Goal: Check status: Check status

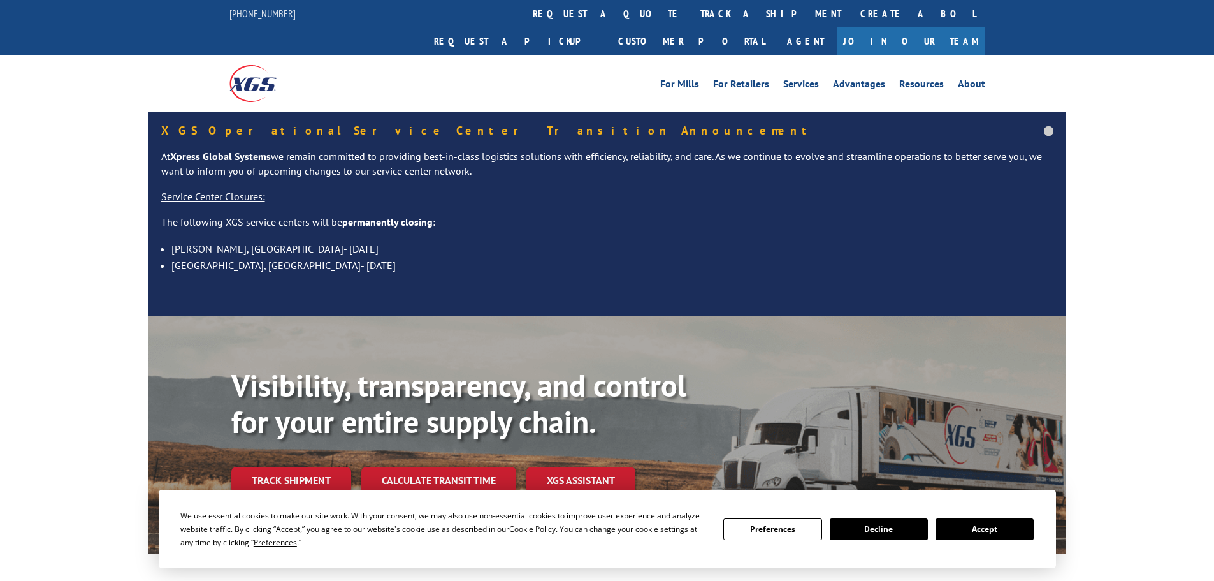
click at [986, 535] on button "Accept" at bounding box center [985, 529] width 98 height 22
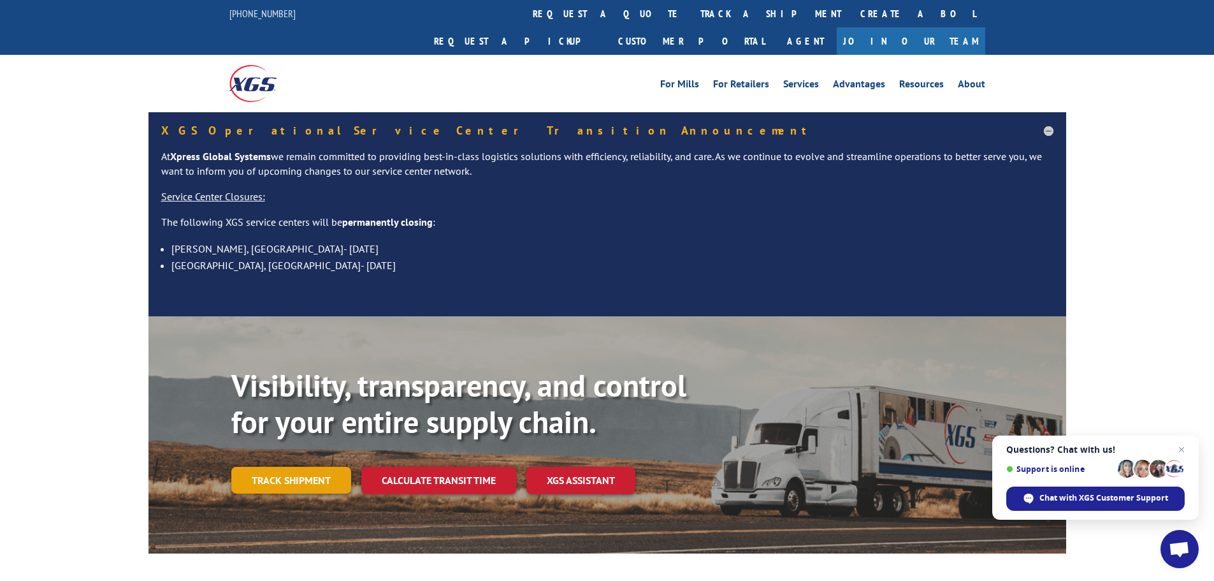
click at [284, 467] on link "Track shipment" at bounding box center [291, 480] width 120 height 27
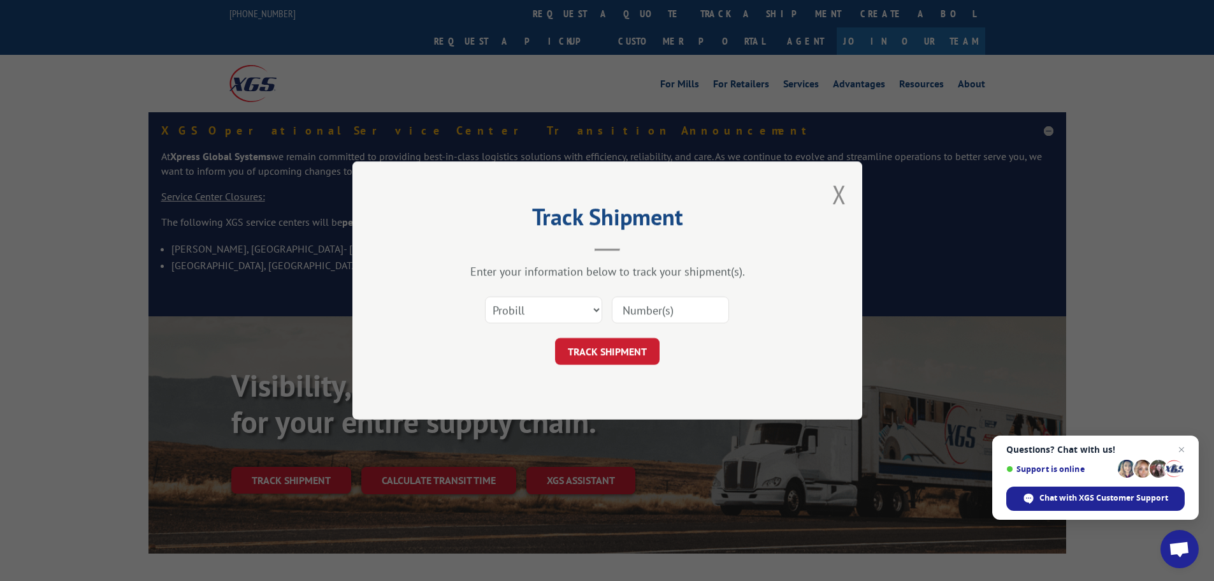
click at [673, 309] on input at bounding box center [670, 309] width 117 height 27
type input "16944661"
click at [555, 338] on button "TRACK SHIPMENT" at bounding box center [607, 351] width 105 height 27
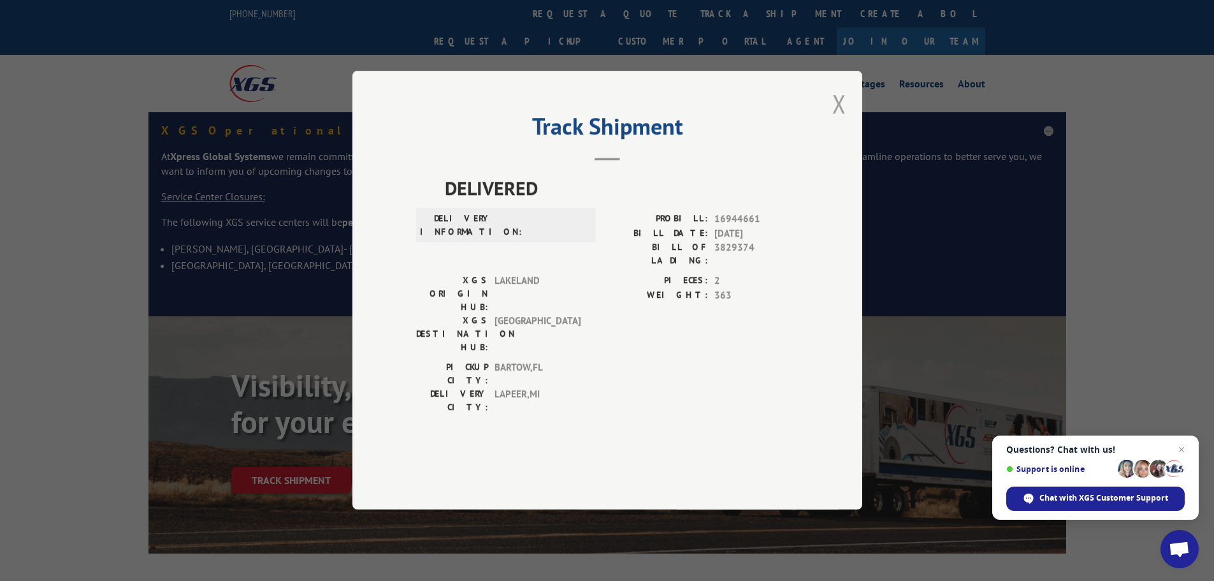
click at [833, 120] on button "Close modal" at bounding box center [840, 104] width 14 height 34
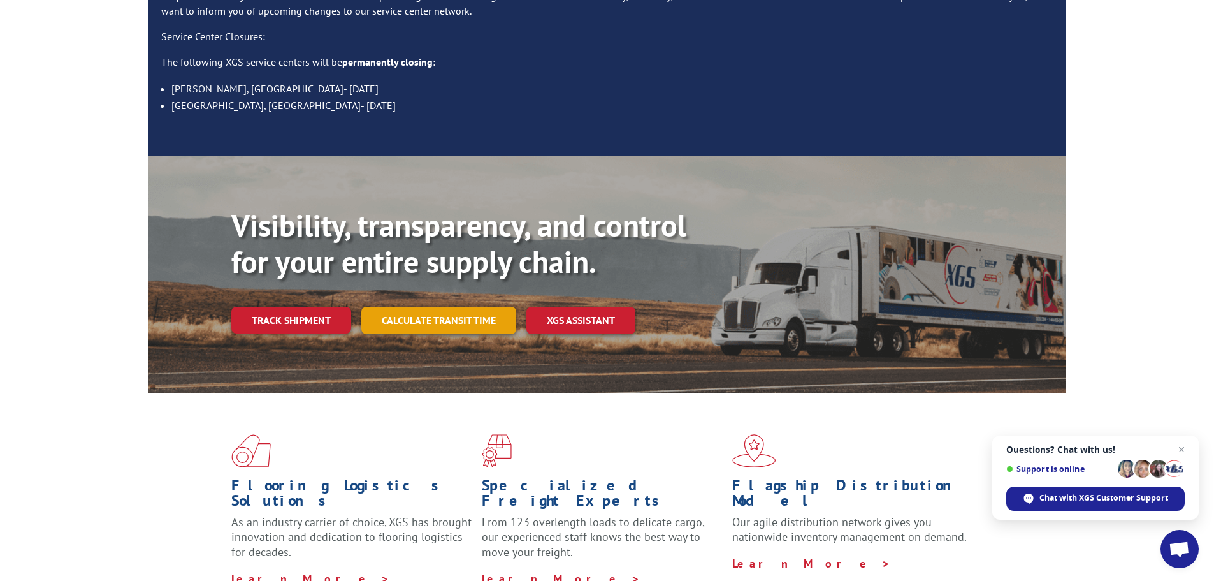
scroll to position [191, 0]
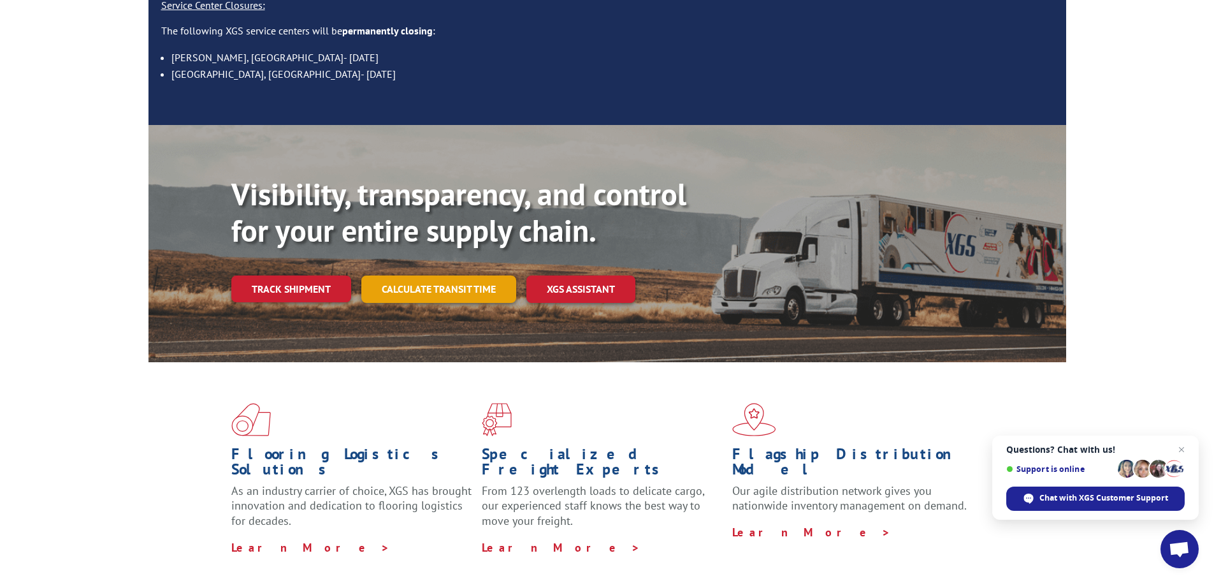
click at [464, 275] on link "Calculate transit time" at bounding box center [438, 288] width 155 height 27
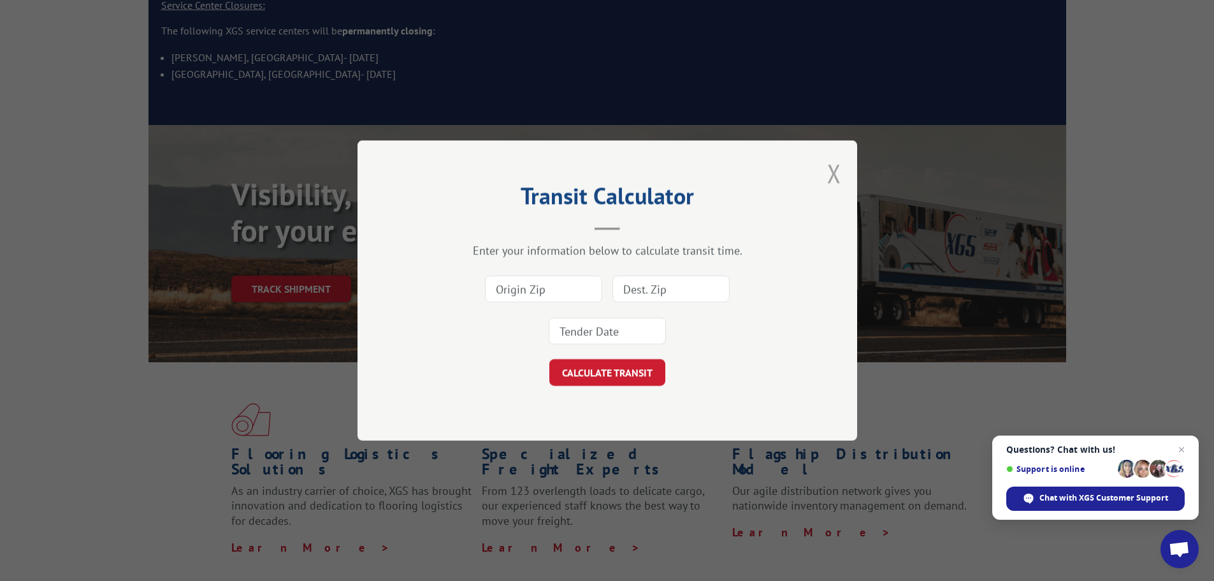
click at [834, 171] on button "Close modal" at bounding box center [834, 173] width 14 height 34
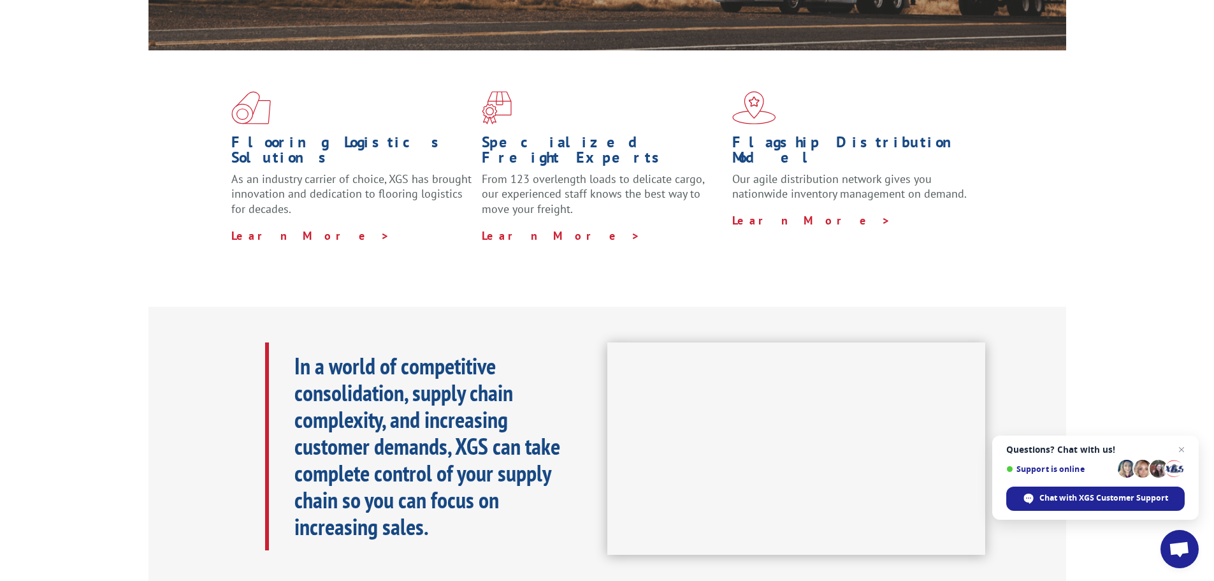
scroll to position [574, 0]
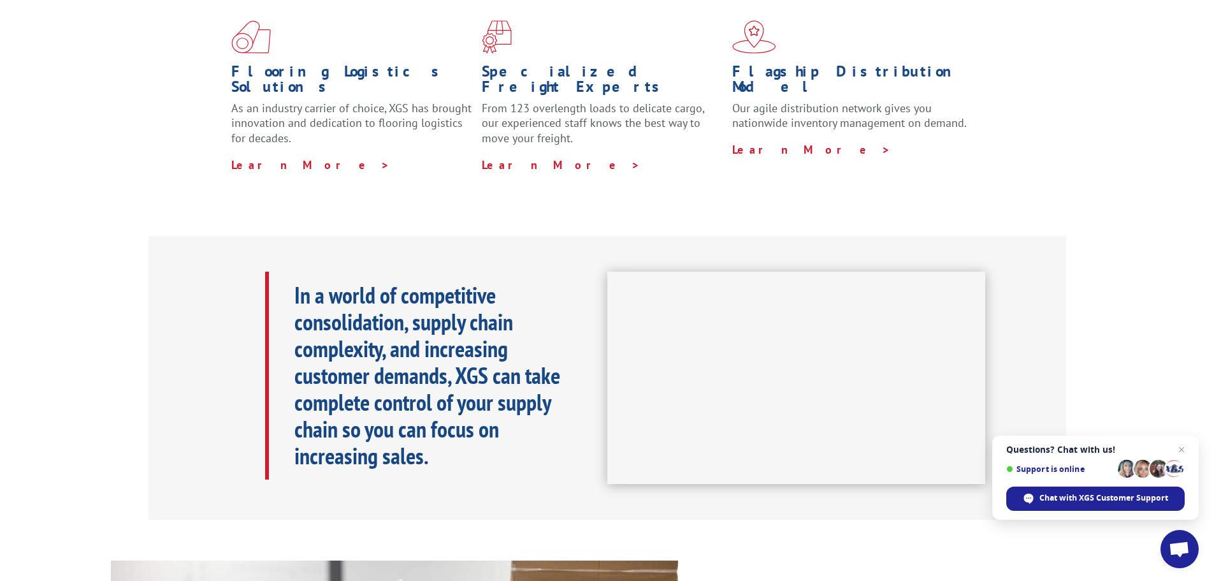
click at [1126, 325] on div "In a world of competitive consolidation, supply chain complexity, and increasin…" at bounding box center [607, 378] width 1214 height 284
click at [1181, 450] on span "Open chat" at bounding box center [1182, 450] width 16 height 16
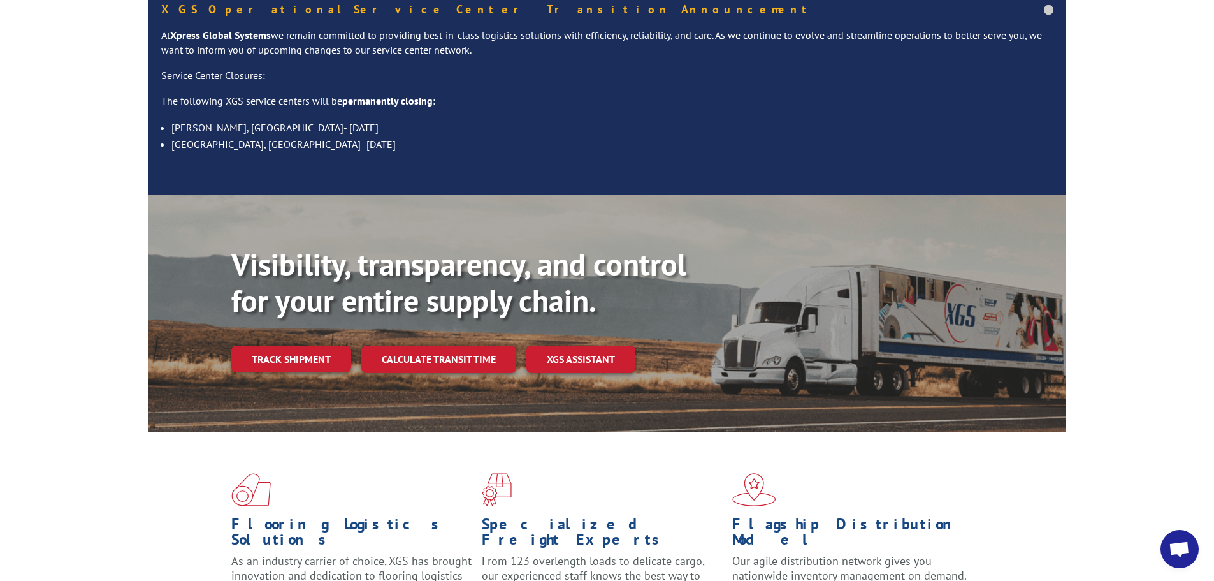
scroll to position [0, 0]
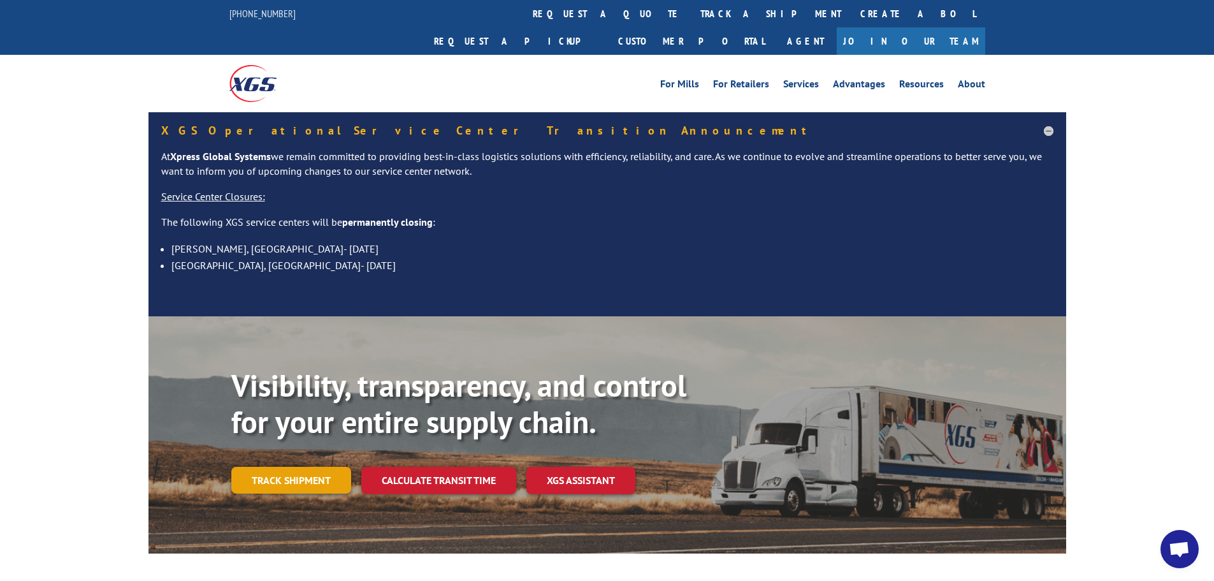
click at [286, 467] on link "Track shipment" at bounding box center [291, 480] width 120 height 27
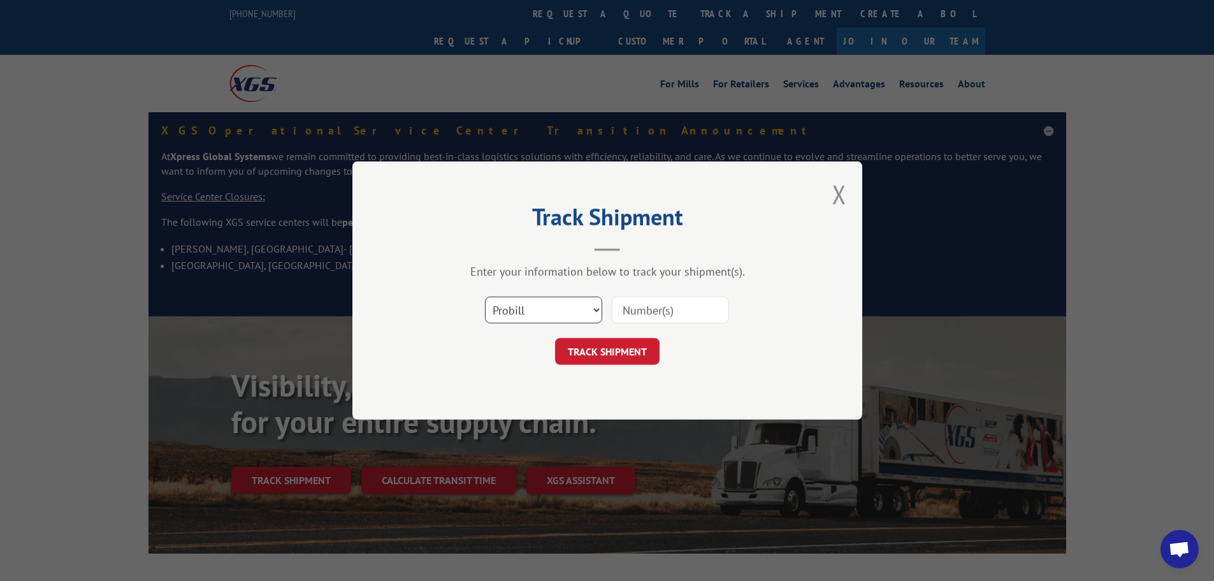
click at [562, 312] on select "Select category... Probill BOL PO" at bounding box center [543, 309] width 117 height 27
select select "po"
click at [485, 296] on select "Select category... Probill BOL PO" at bounding box center [543, 309] width 117 height 27
click at [669, 316] on input at bounding box center [670, 309] width 117 height 27
type input "16944661"
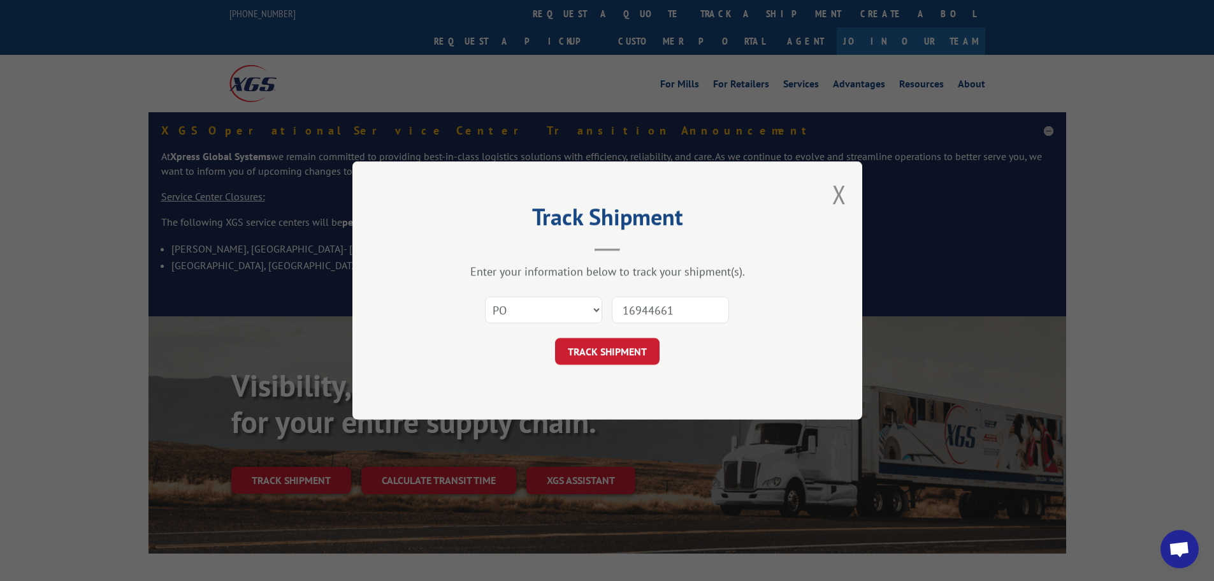
click at [555, 338] on button "TRACK SHIPMENT" at bounding box center [607, 351] width 105 height 27
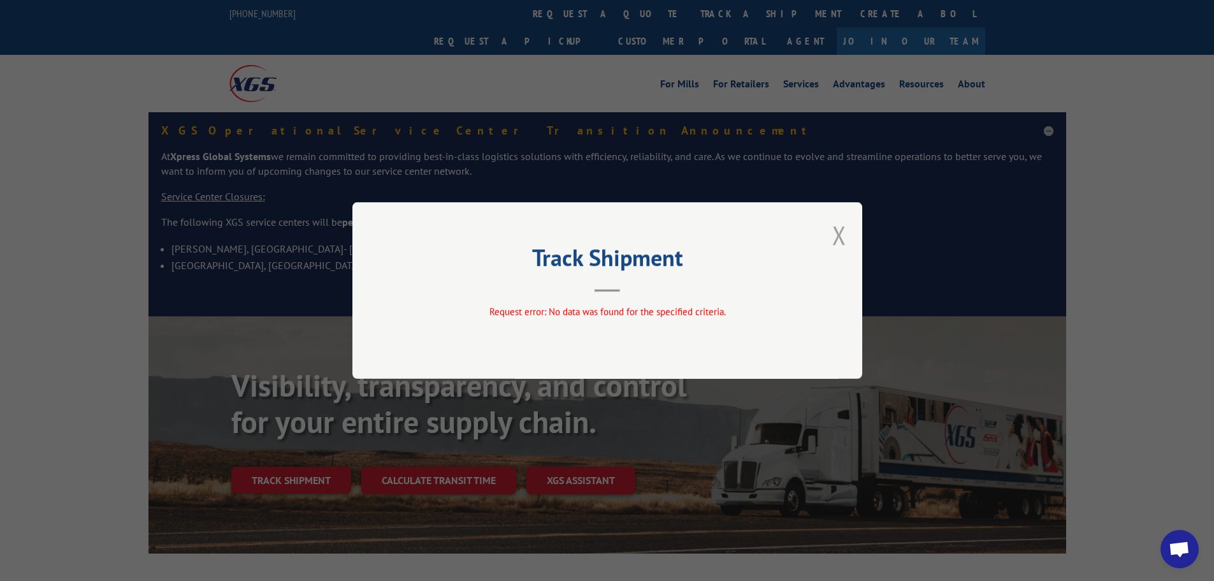
click at [841, 240] on button "Close modal" at bounding box center [840, 235] width 14 height 34
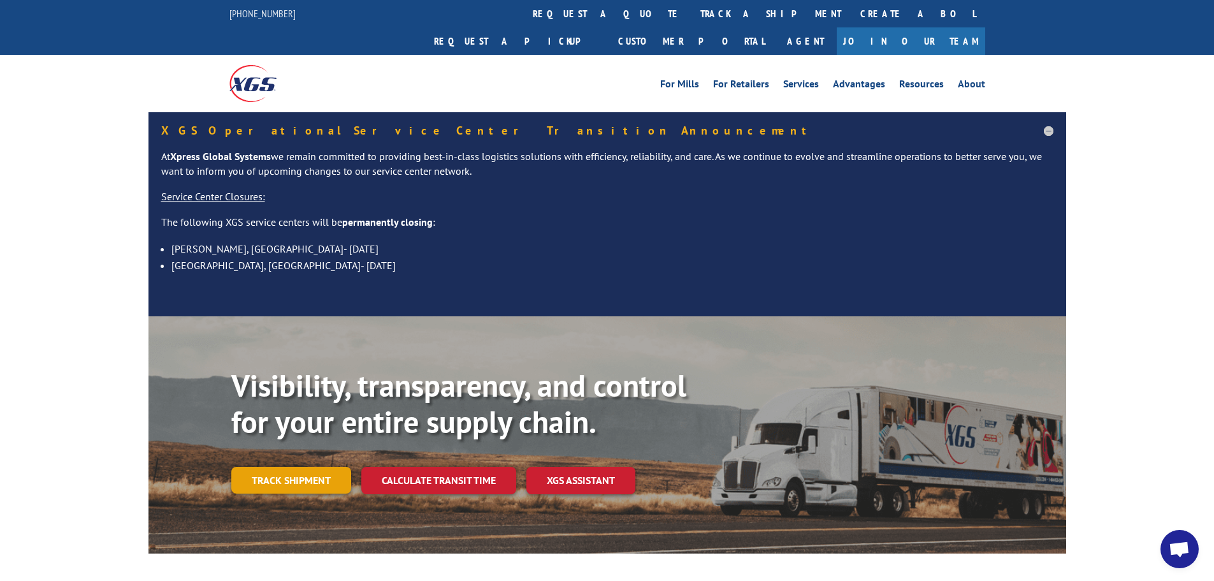
click at [304, 467] on link "Track shipment" at bounding box center [291, 480] width 120 height 27
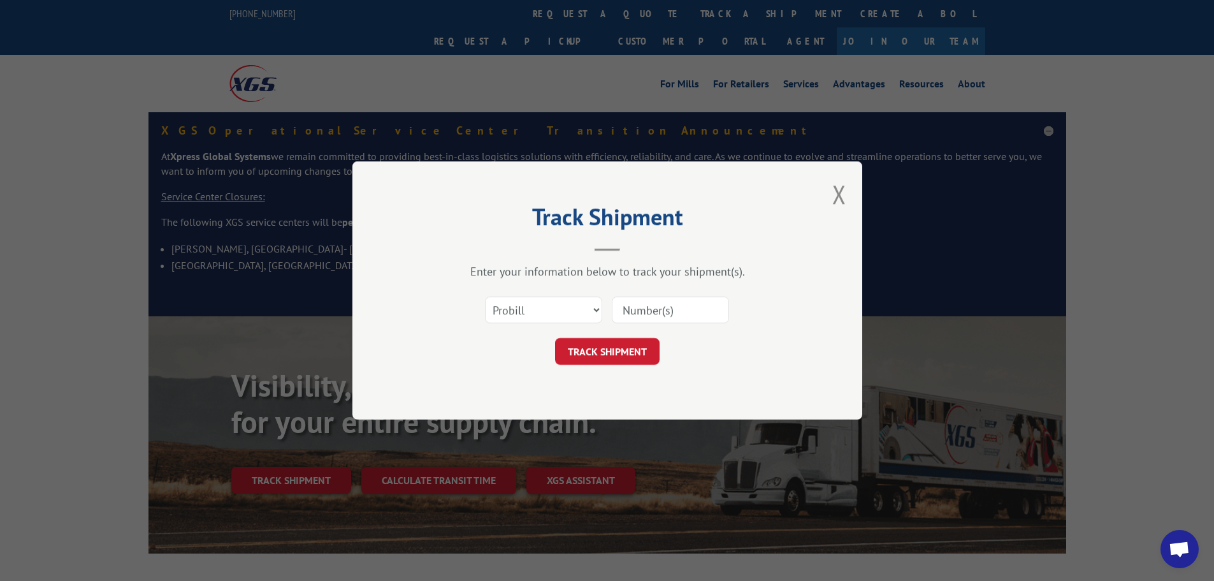
click at [671, 308] on input at bounding box center [670, 309] width 117 height 27
type input "16944661"
click button "TRACK SHIPMENT" at bounding box center [607, 351] width 105 height 27
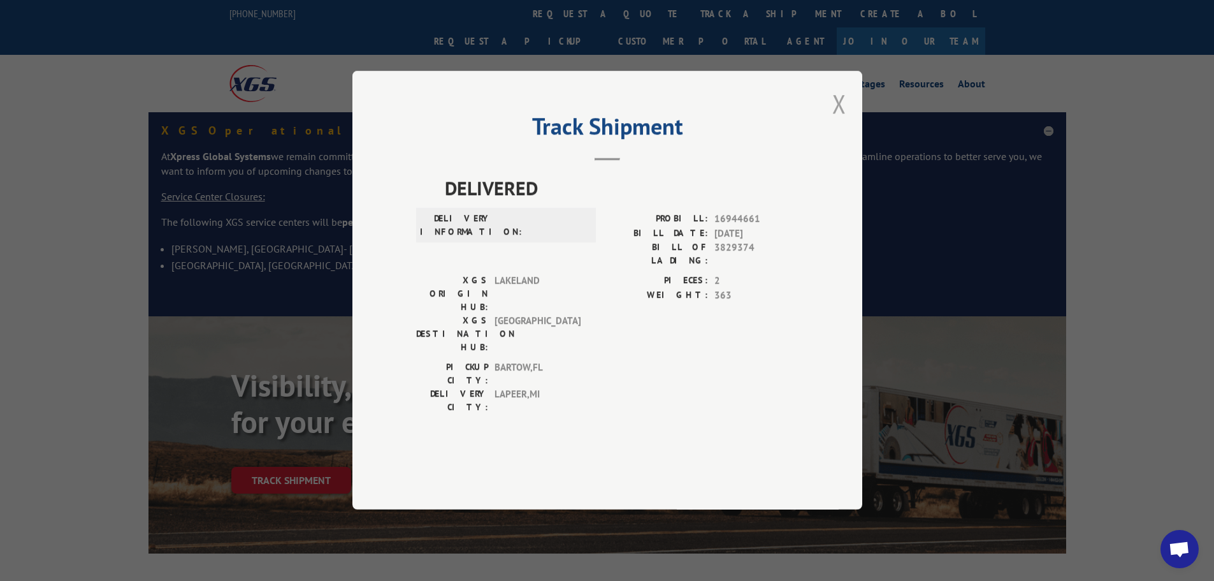
click at [840, 120] on button "Close modal" at bounding box center [840, 104] width 14 height 34
